Goal: Check status

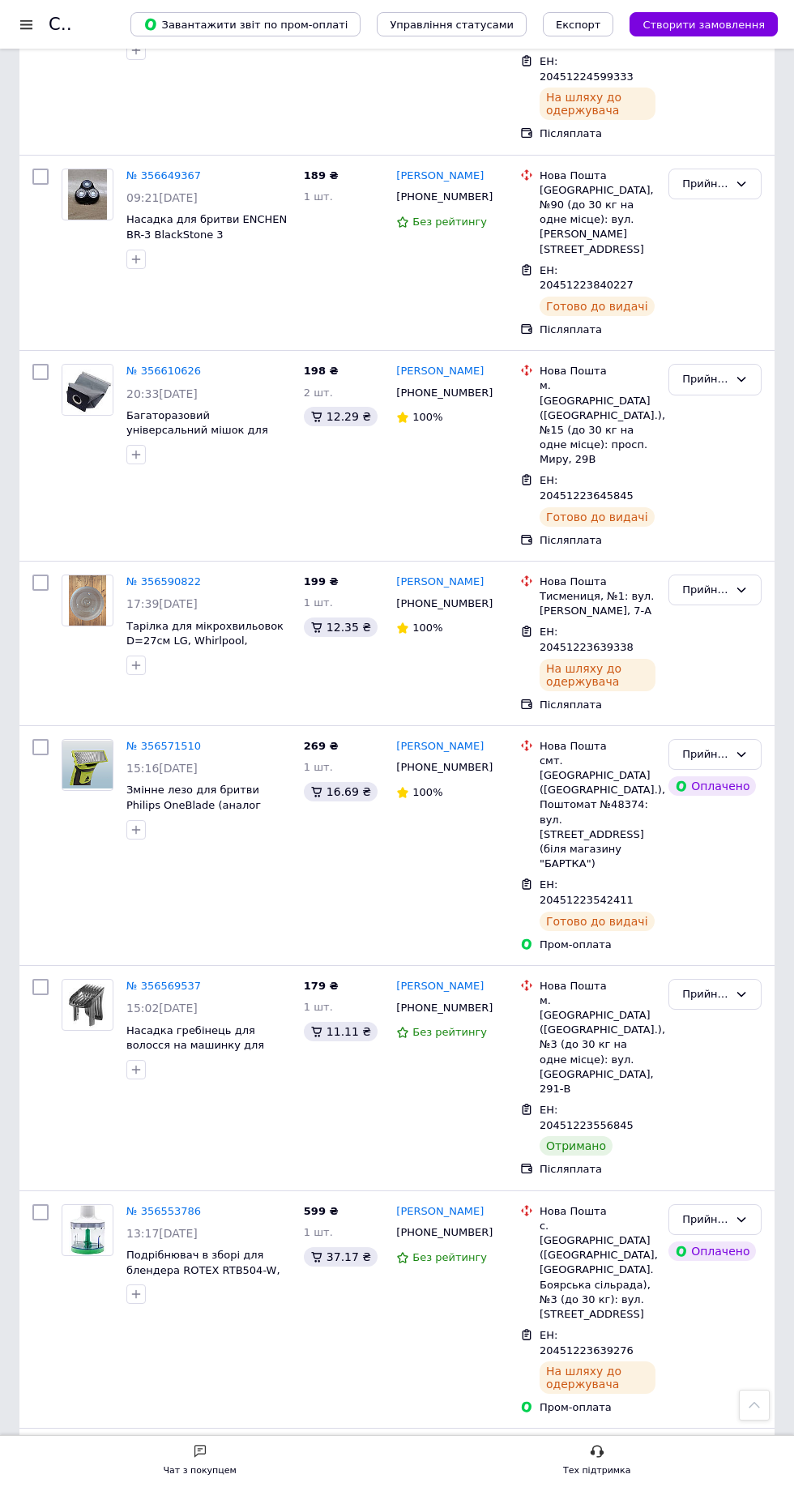
scroll to position [3558, 0]
click at [735, 989] on icon at bounding box center [741, 995] width 13 height 13
click at [723, 1014] on li "Виконано" at bounding box center [716, 1029] width 92 height 30
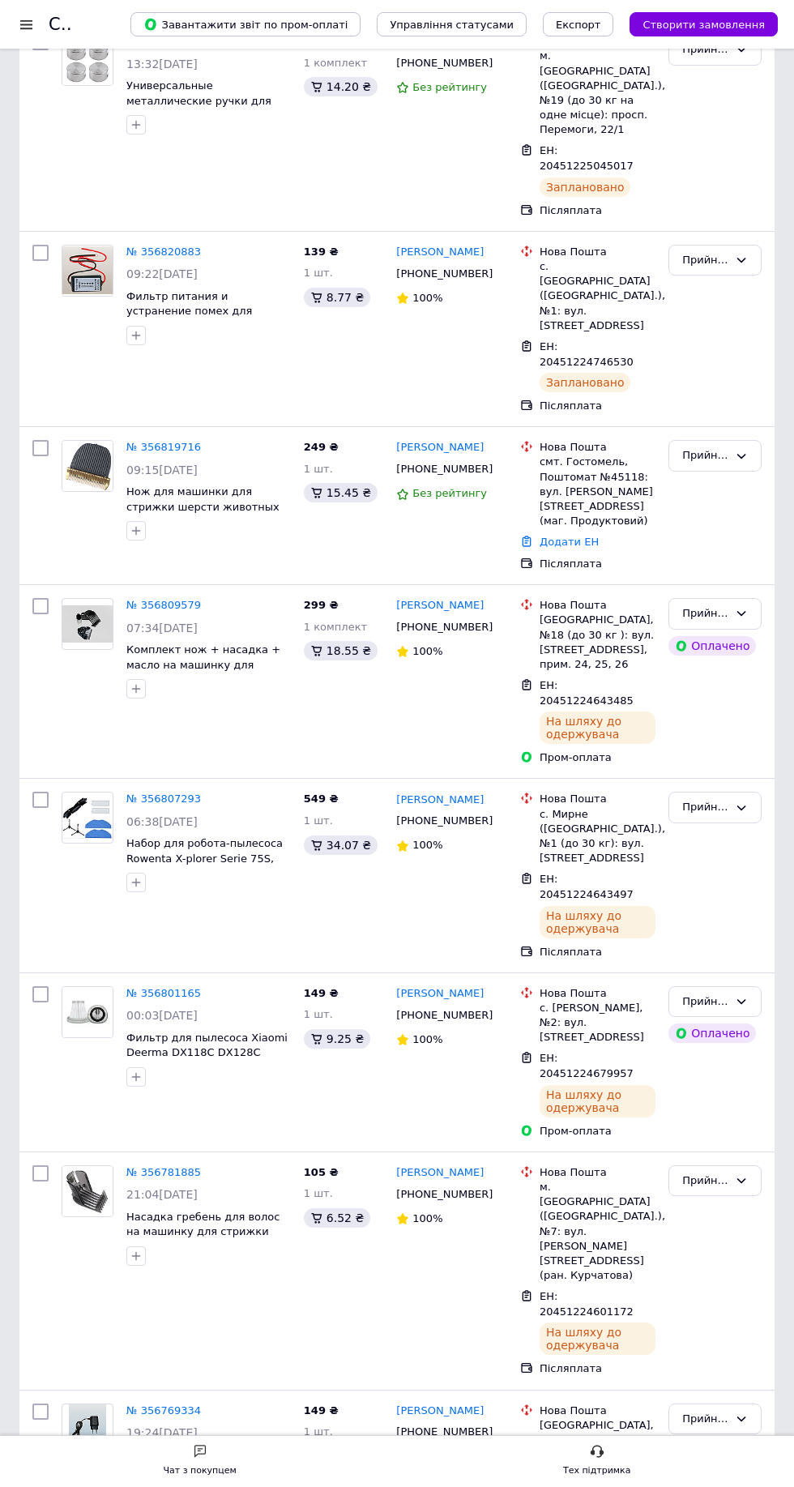
scroll to position [0, 0]
